Goal: Task Accomplishment & Management: Complete application form

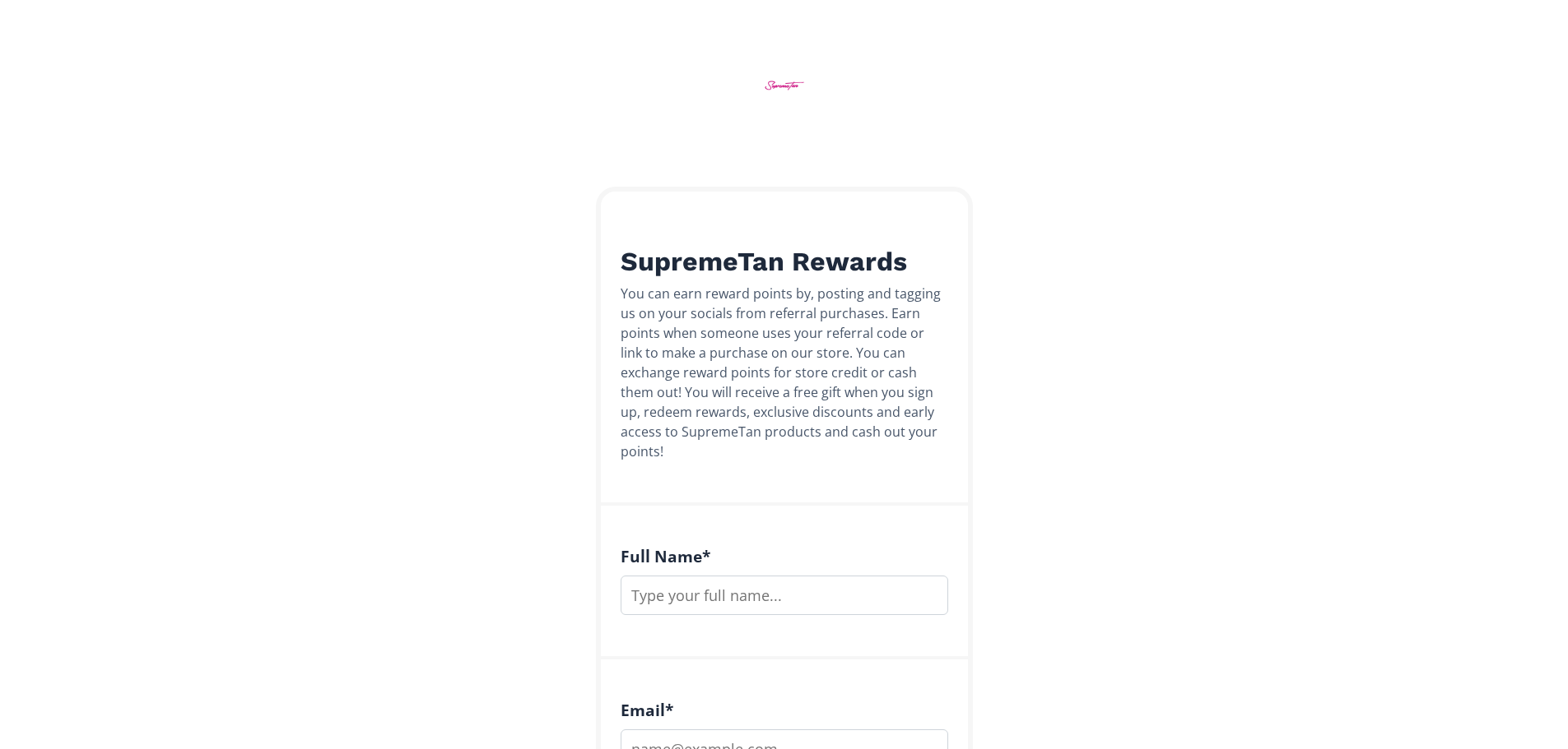
click at [758, 576] on input "text" at bounding box center [784, 595] width 327 height 40
type input "[PERSON_NAME]"
type input "padideh@hotmail.com"
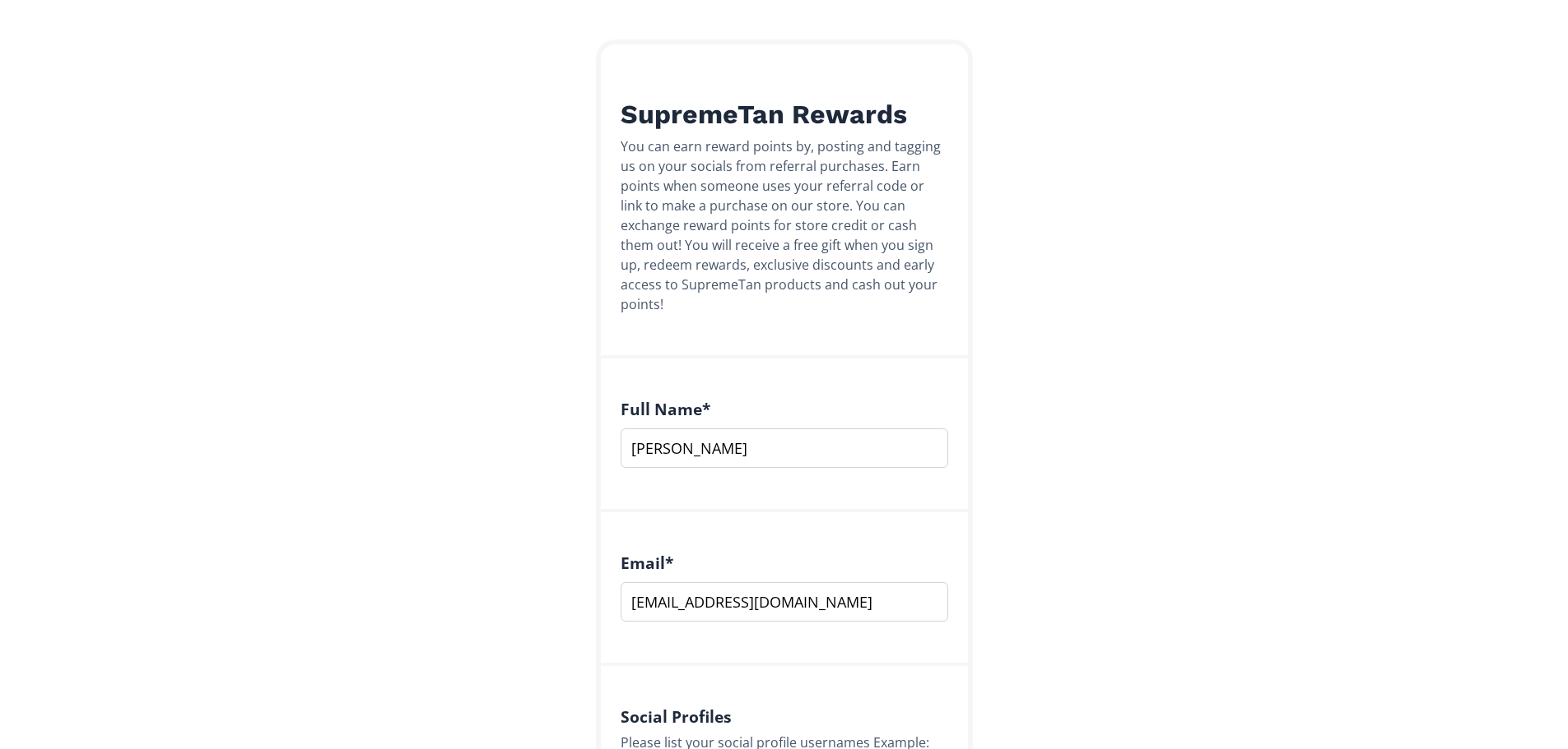
scroll to position [408, 0]
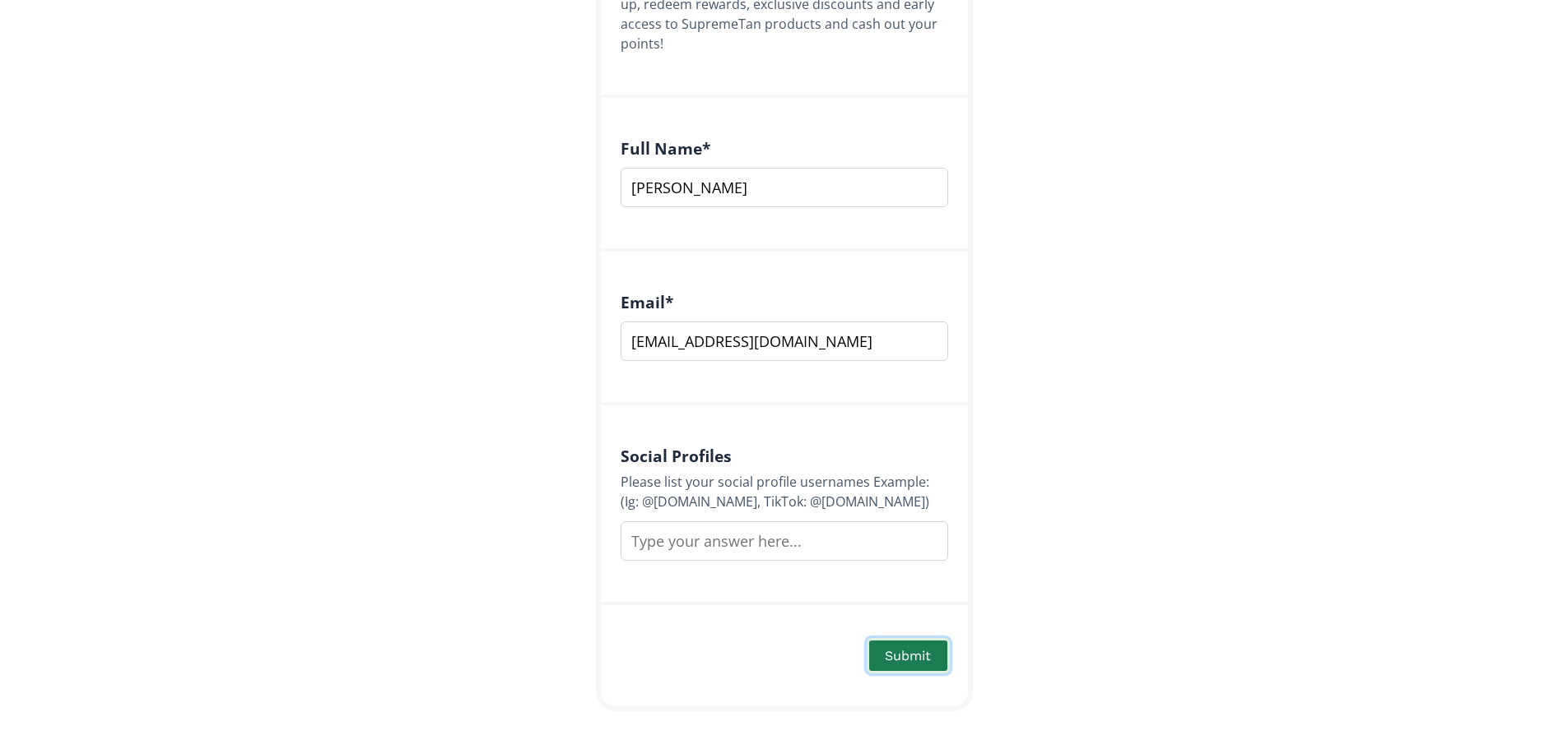
click at [902, 638] on button "Submit" at bounding box center [908, 656] width 83 height 35
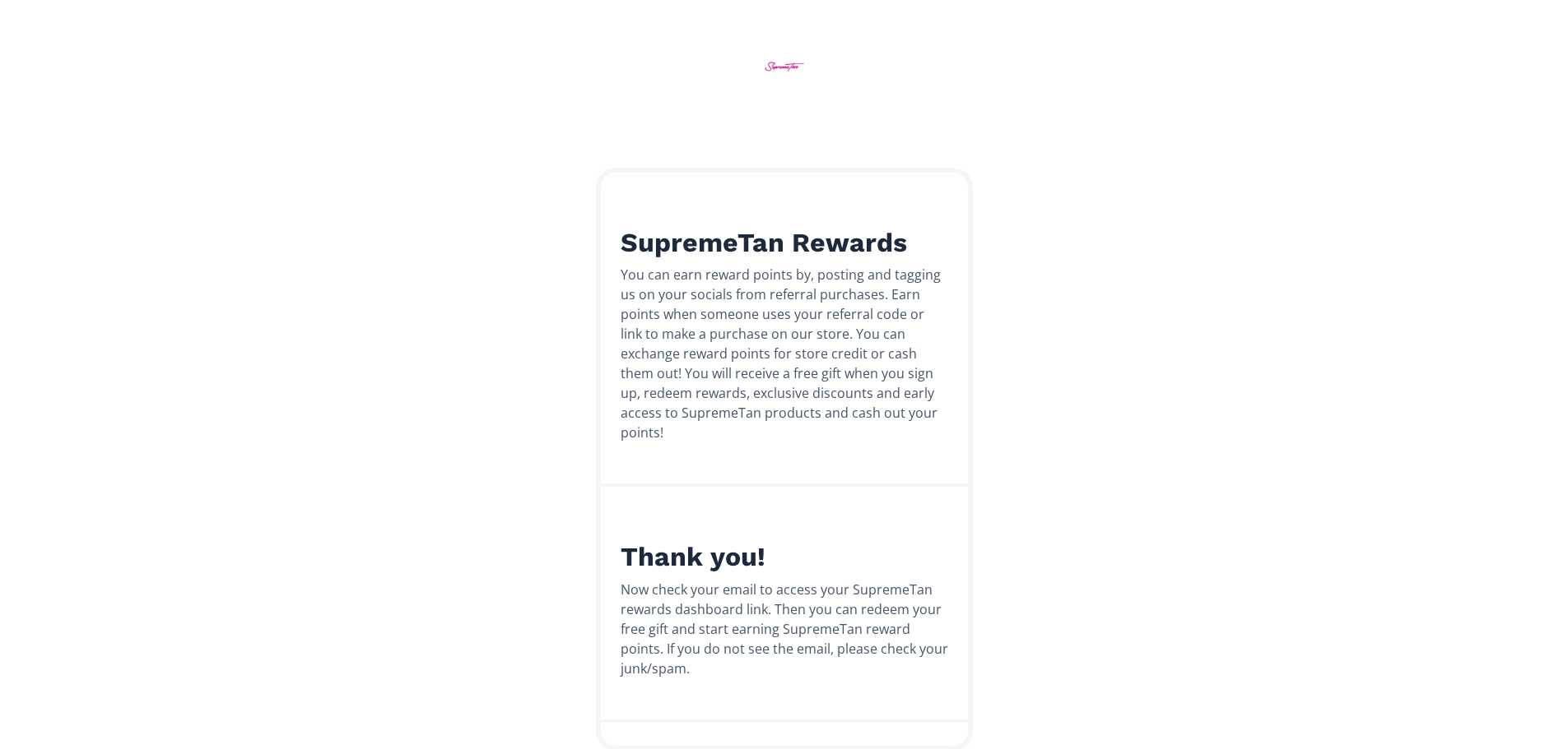
scroll to position [0, 0]
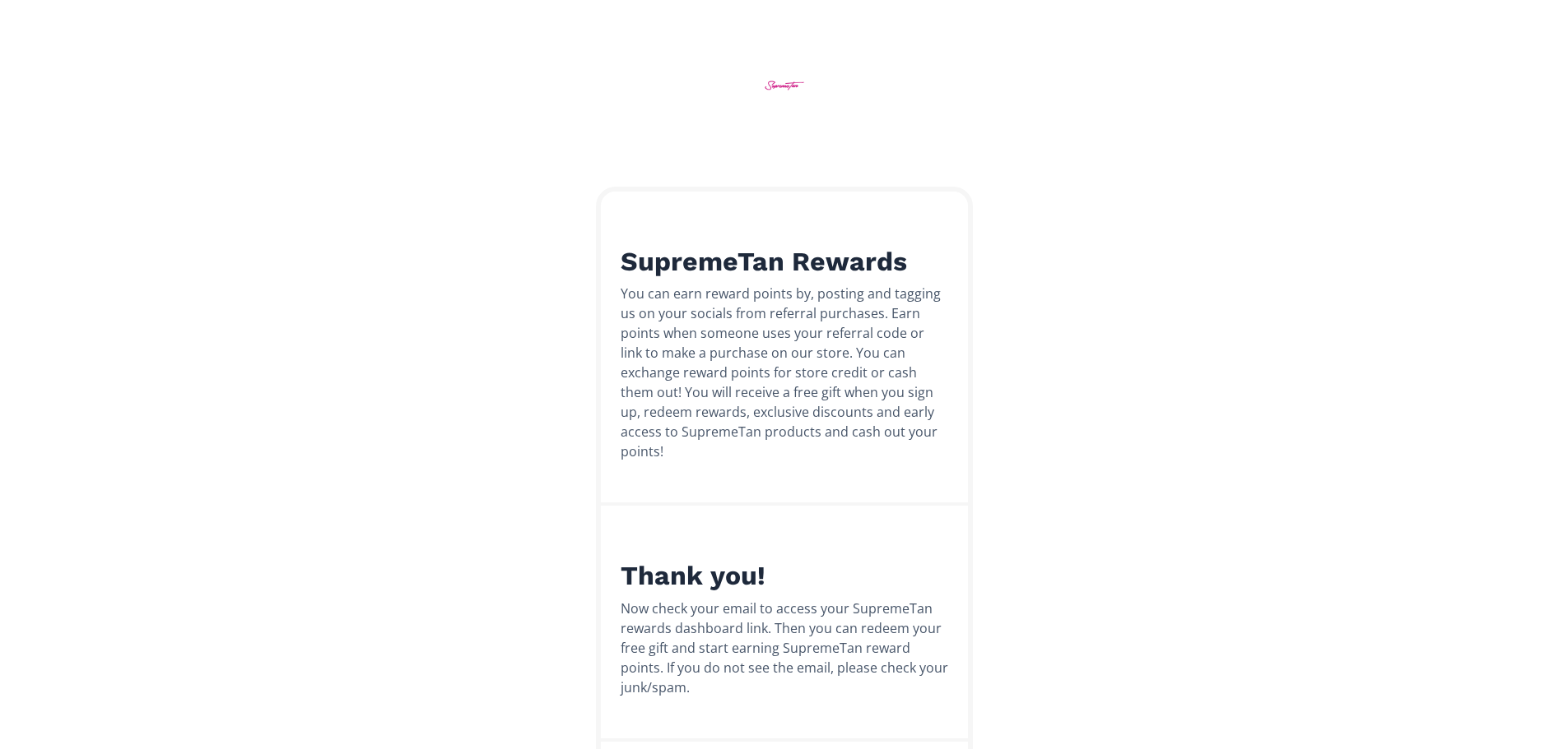
click at [779, 81] on img at bounding box center [784, 85] width 62 height 62
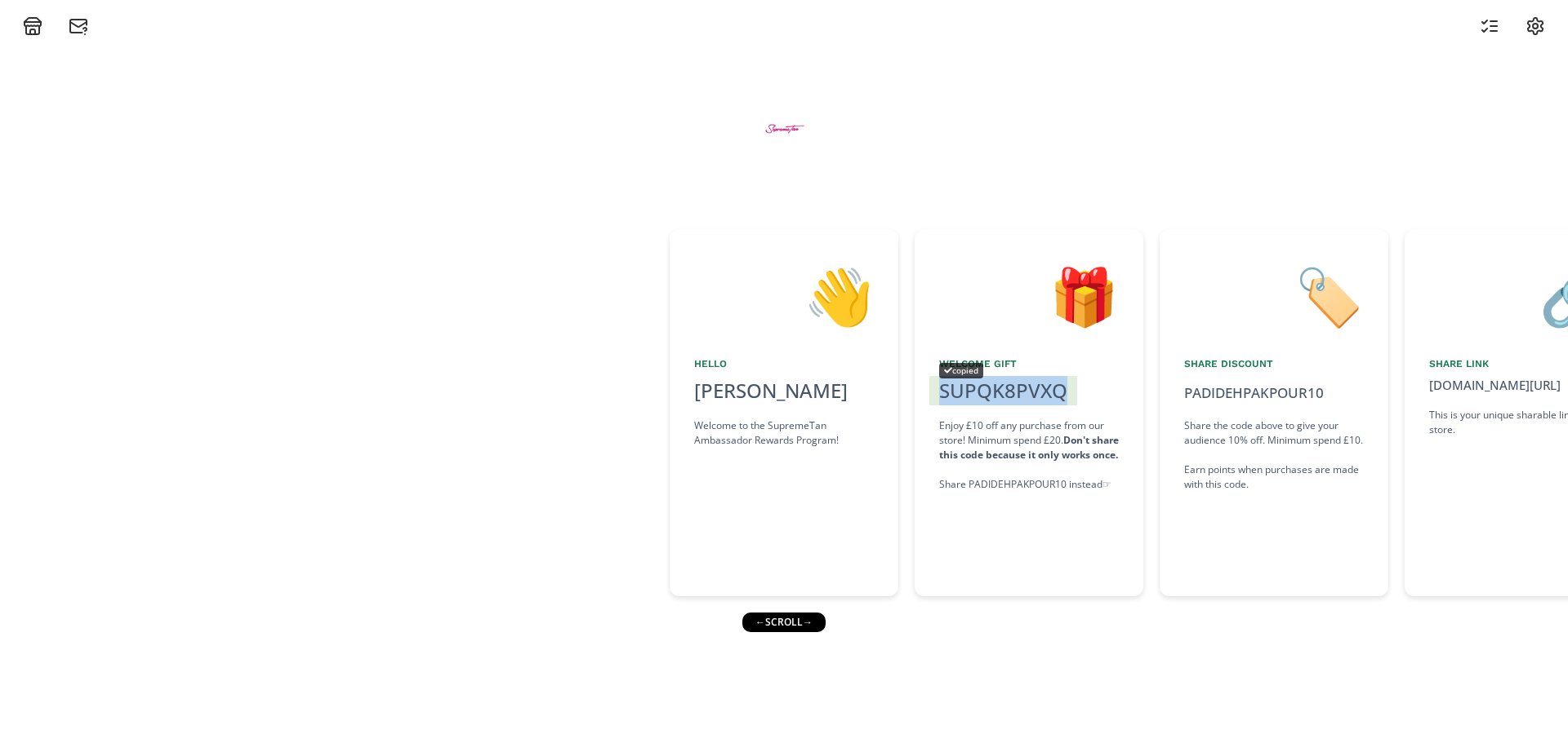
click at [1010, 391] on div "SUPQK8PVXQ copied" at bounding box center [1003, 391] width 147 height 30
